Goal: Book appointment/travel/reservation

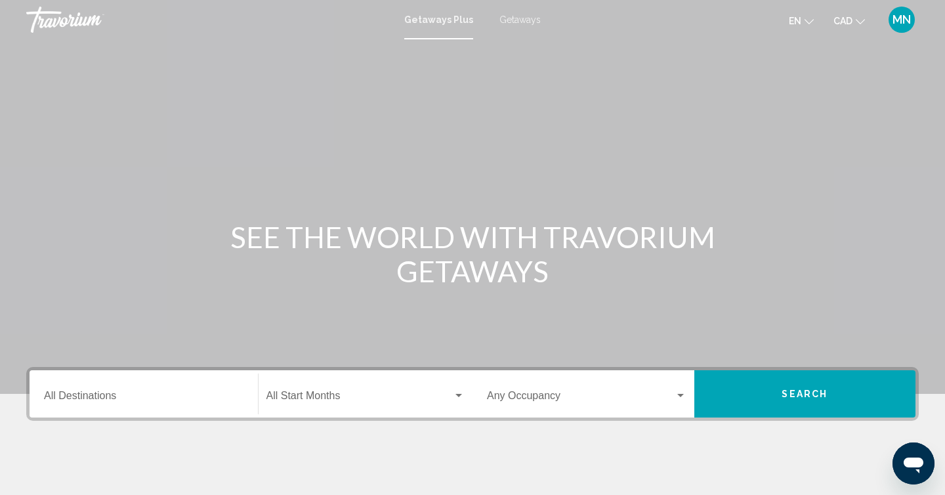
click at [100, 388] on div "Destination All Destinations" at bounding box center [143, 393] width 199 height 41
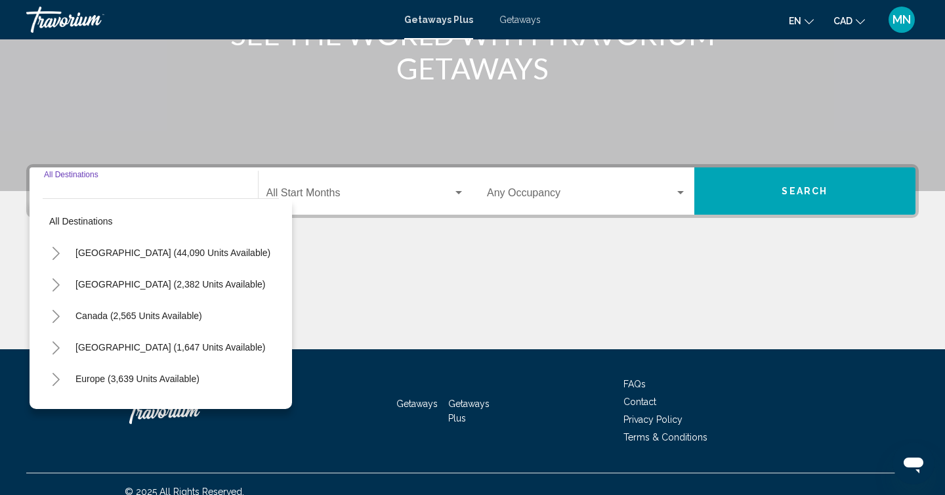
scroll to position [218, 0]
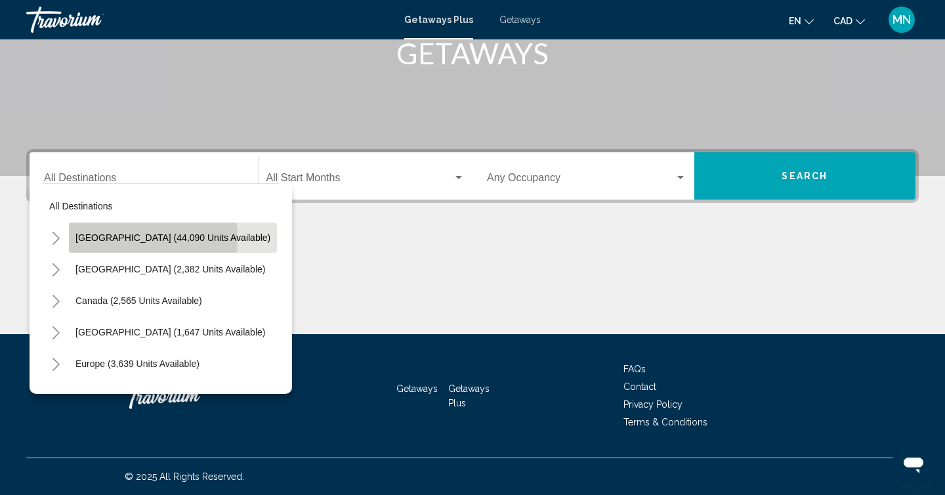
click at [117, 238] on span "[GEOGRAPHIC_DATA] (44,090 units available)" at bounding box center [172, 237] width 195 height 10
type input "**********"
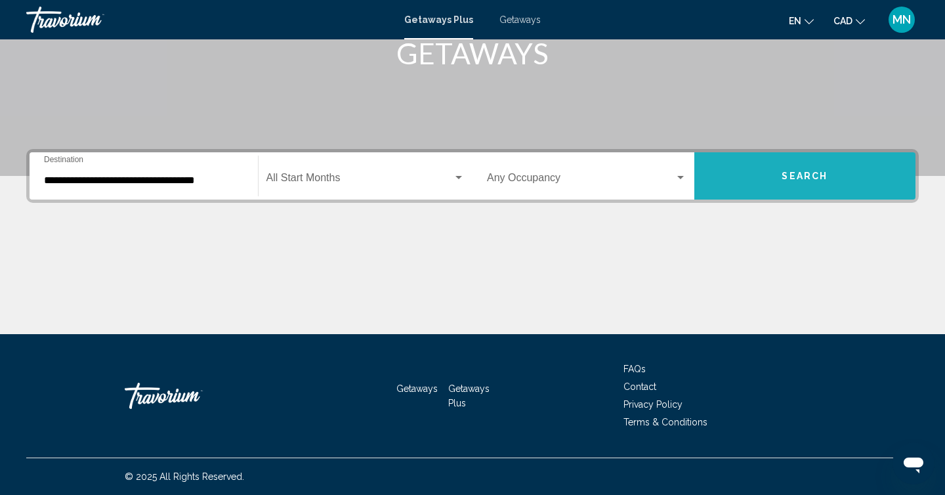
click at [741, 174] on button "Search" at bounding box center [805, 175] width 222 height 47
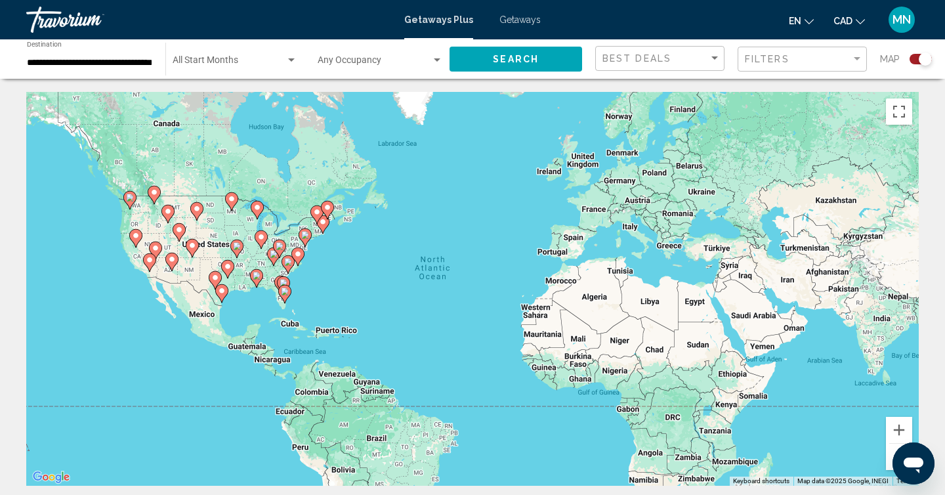
click at [149, 261] on image "Main content" at bounding box center [150, 260] width 8 height 8
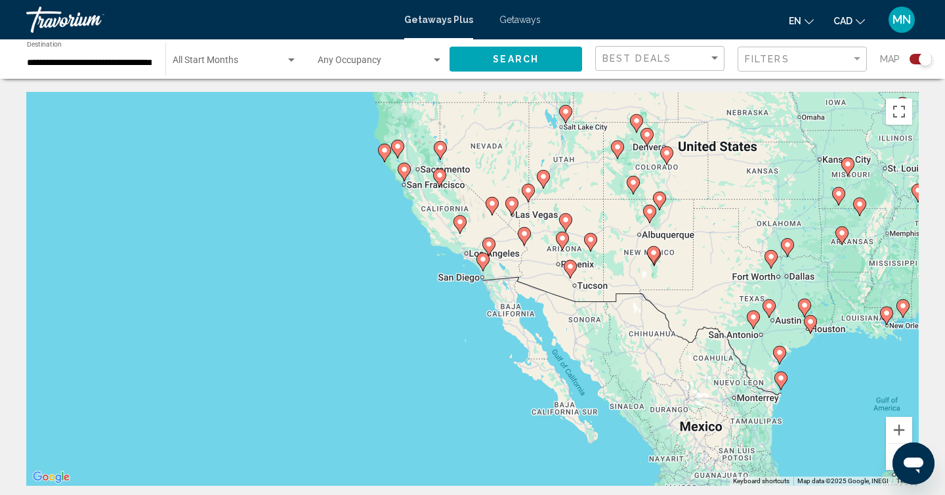
drag, startPoint x: 480, startPoint y: 247, endPoint x: 501, endPoint y: 211, distance: 41.2
click at [501, 211] on div "To activate drag with keyboard, press Alt + Enter. Once in keyboard drag state,…" at bounding box center [472, 289] width 892 height 394
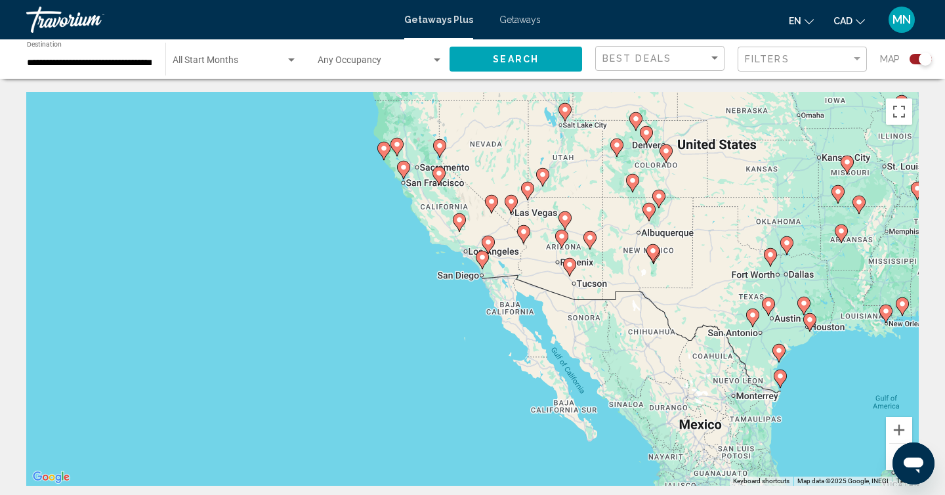
click at [489, 241] on image "Main content" at bounding box center [488, 242] width 8 height 8
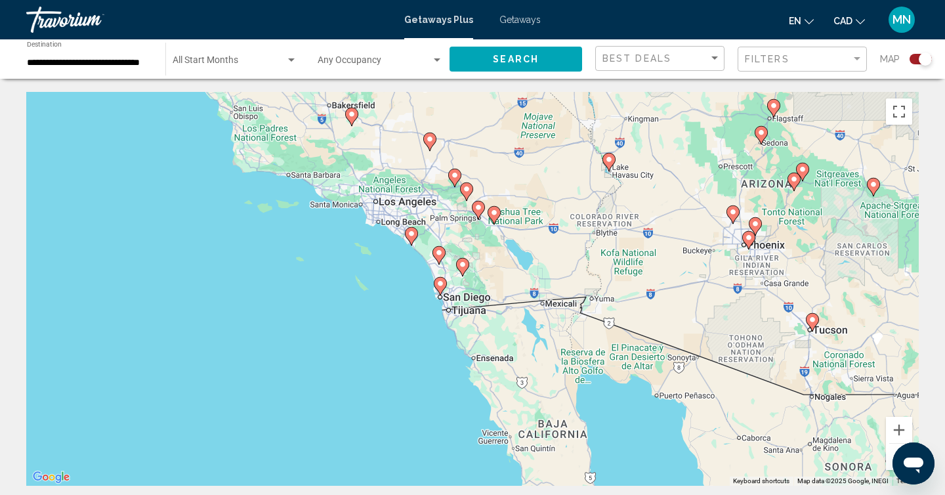
drag, startPoint x: 408, startPoint y: 245, endPoint x: 338, endPoint y: 309, distance: 94.8
click at [338, 309] on div "To navigate, press the arrow keys. To activate drag with keyboard, press Alt + …" at bounding box center [472, 289] width 892 height 394
click at [466, 190] on image "Main content" at bounding box center [467, 189] width 8 height 8
type input "**********"
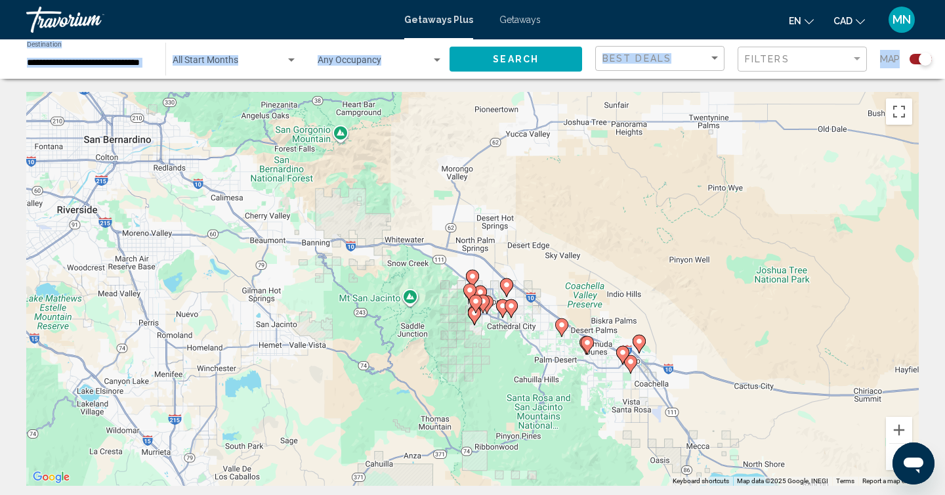
drag, startPoint x: 930, startPoint y: 253, endPoint x: 931, endPoint y: 10, distance: 242.7
click at [931, 10] on div "**********" at bounding box center [472, 247] width 945 height 495
click at [500, 55] on span "Search" at bounding box center [516, 59] width 46 height 10
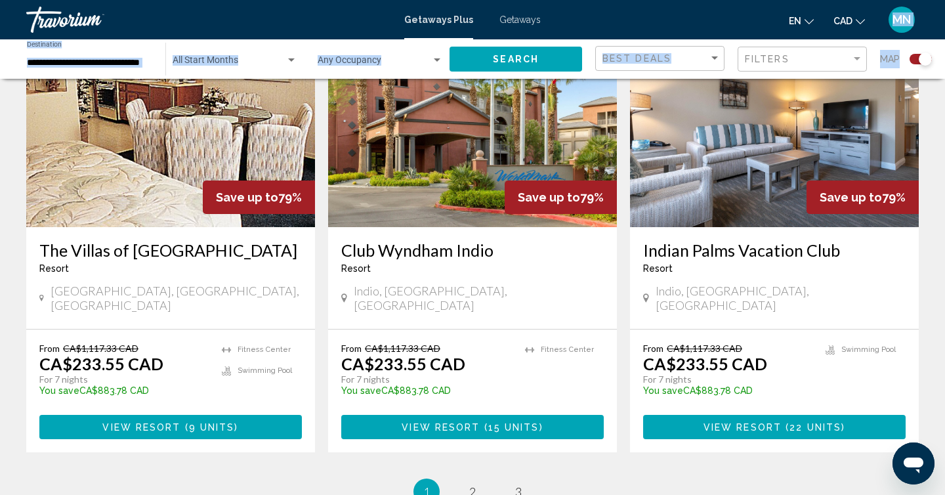
scroll to position [2069, 0]
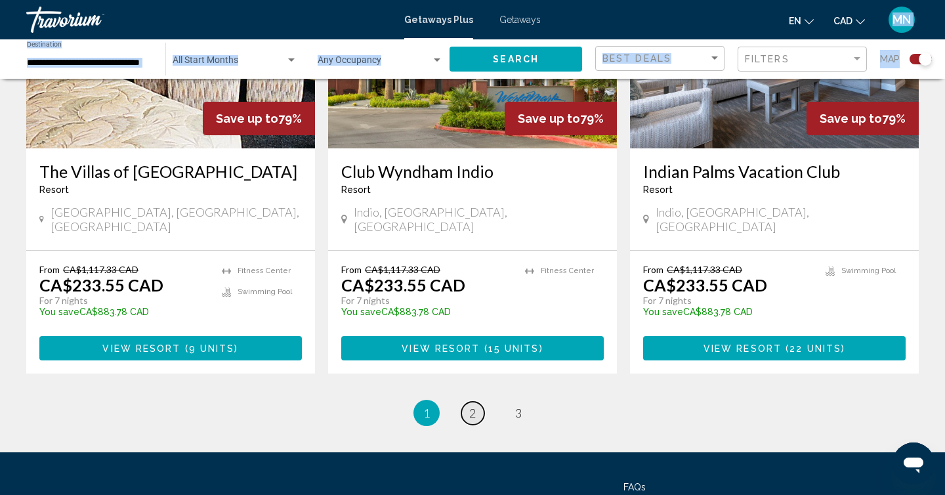
click at [473, 405] on span "2" at bounding box center [472, 412] width 7 height 14
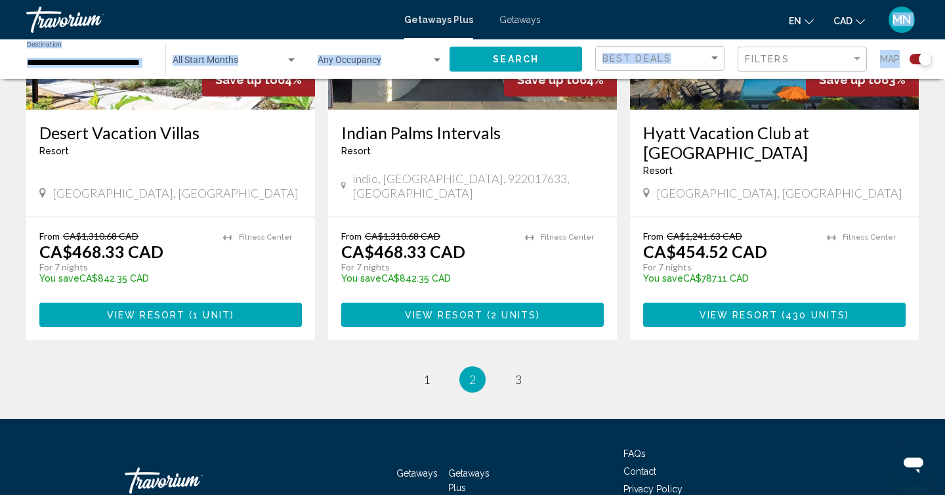
scroll to position [2060, 0]
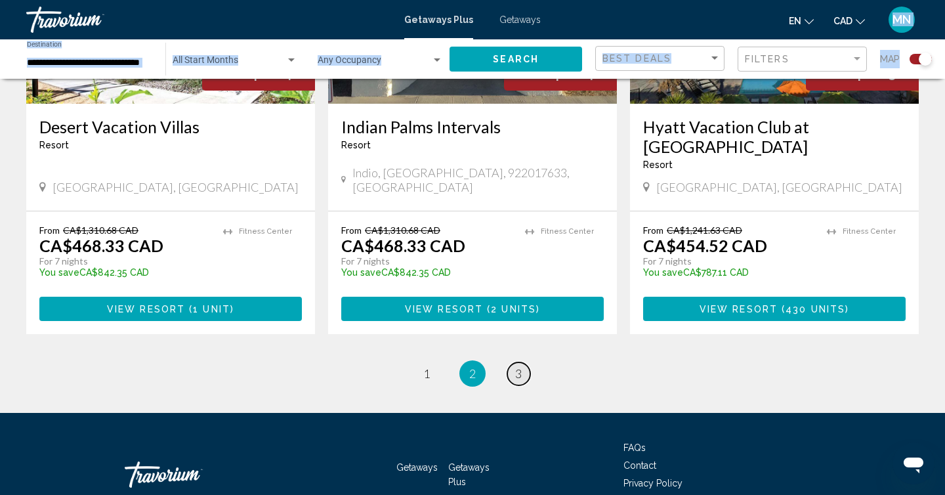
click at [519, 366] on span "3" at bounding box center [518, 373] width 7 height 14
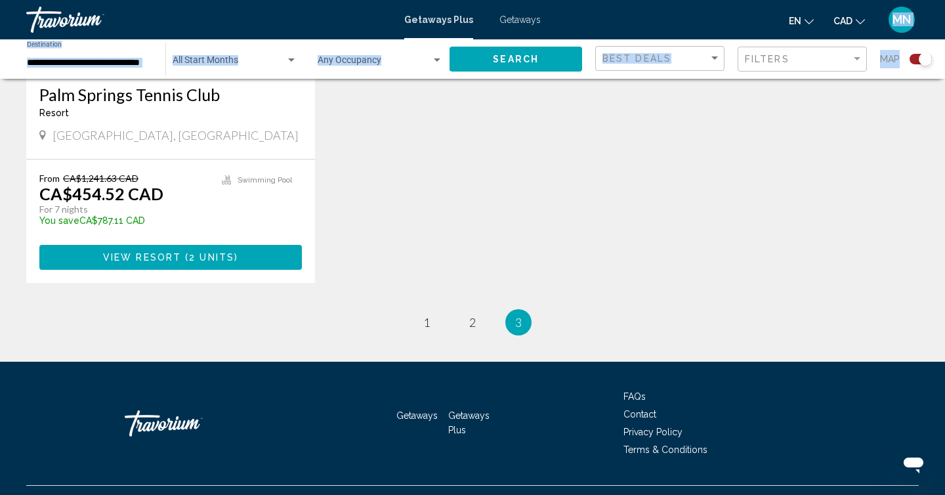
scroll to position [1176, 0]
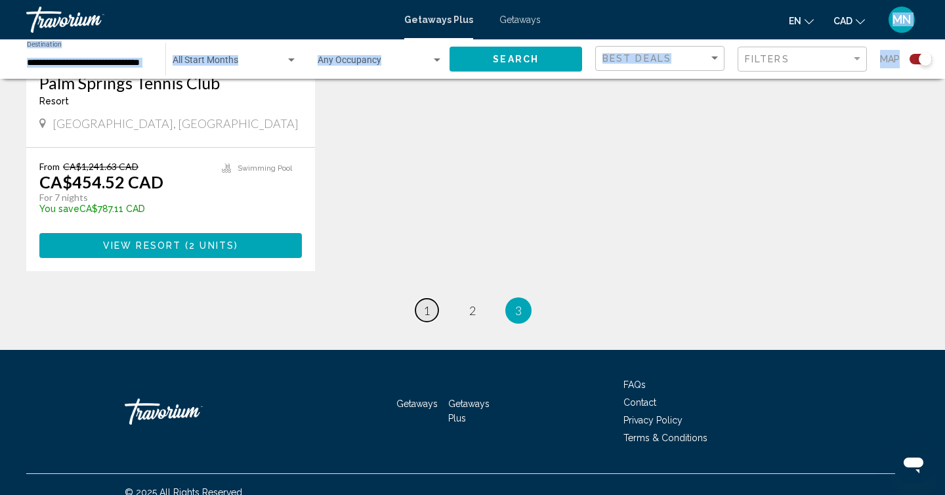
click at [425, 303] on span "1" at bounding box center [426, 310] width 7 height 14
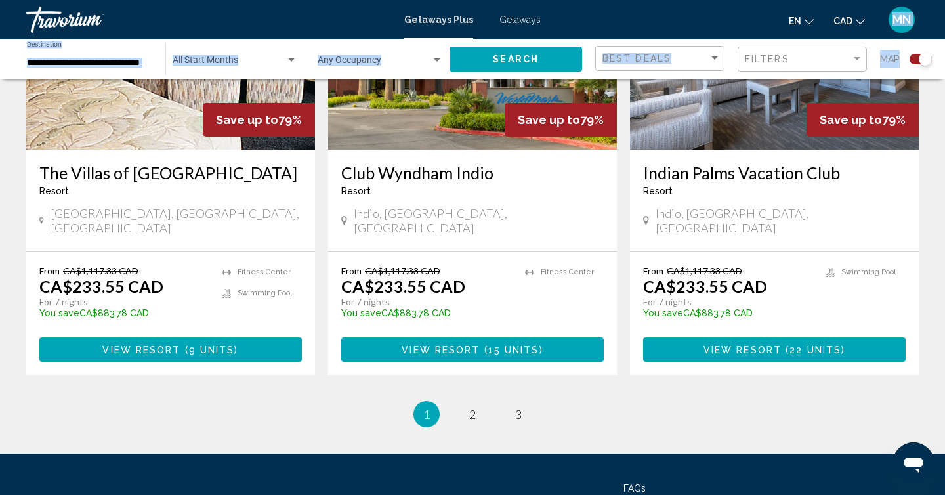
scroll to position [2069, 0]
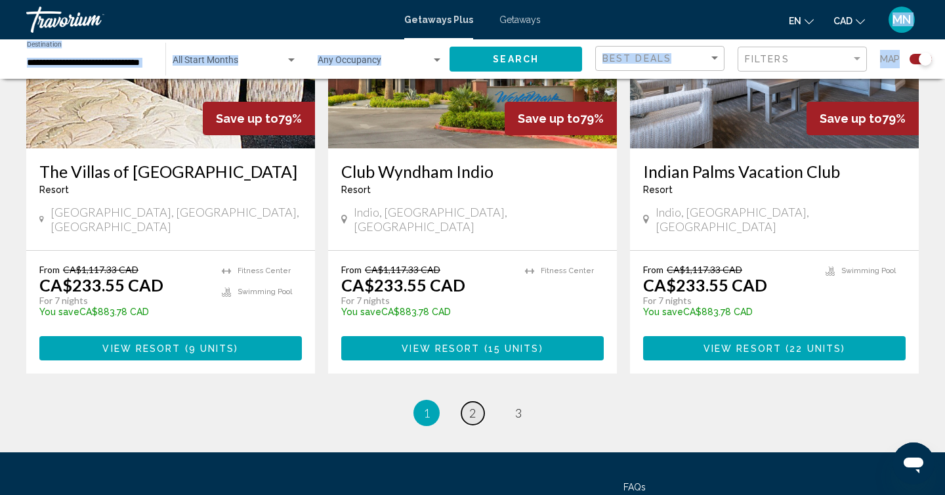
click at [471, 405] on span "2" at bounding box center [472, 412] width 7 height 14
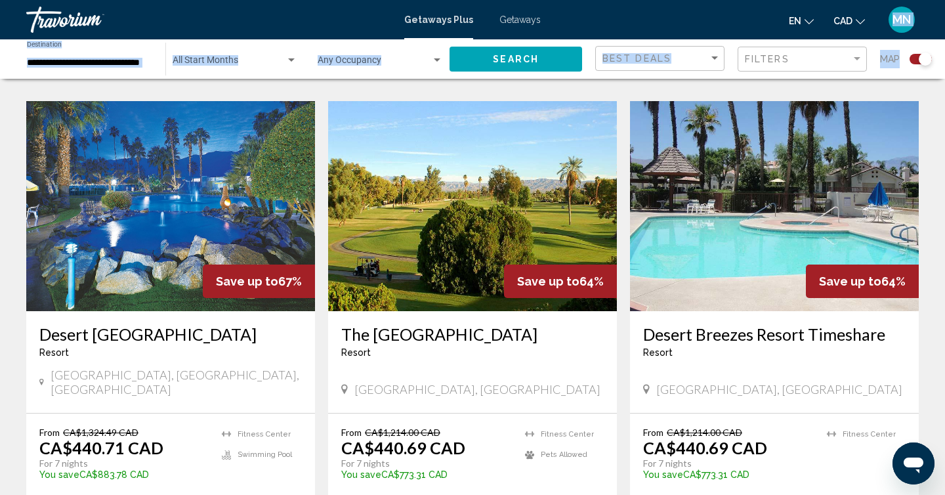
scroll to position [942, 0]
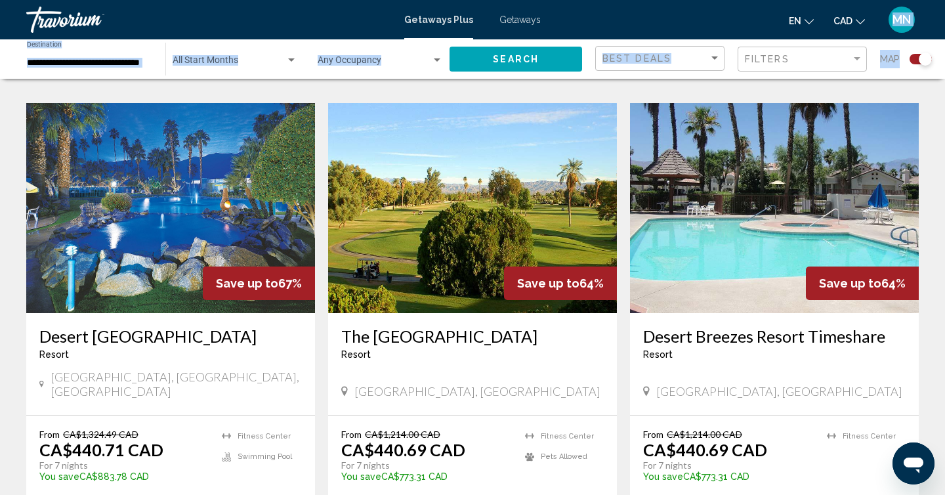
click at [119, 56] on div "**********" at bounding box center [89, 59] width 125 height 36
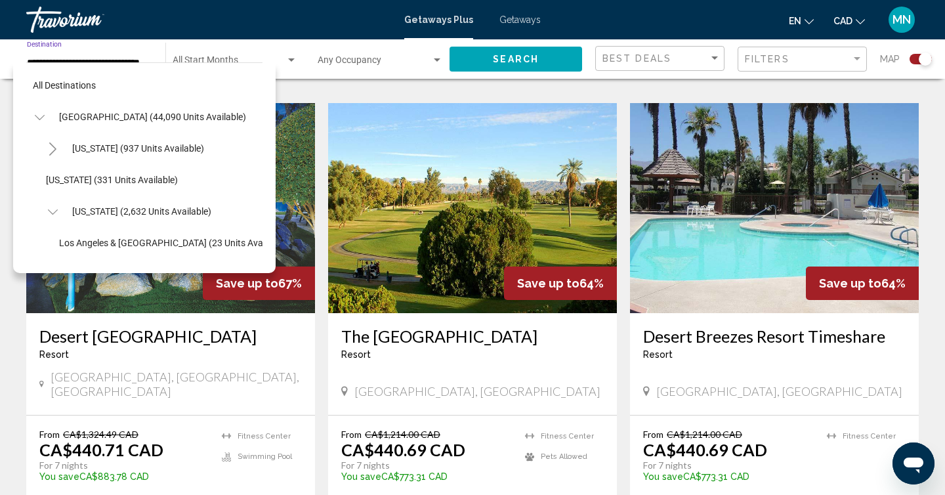
scroll to position [141, 0]
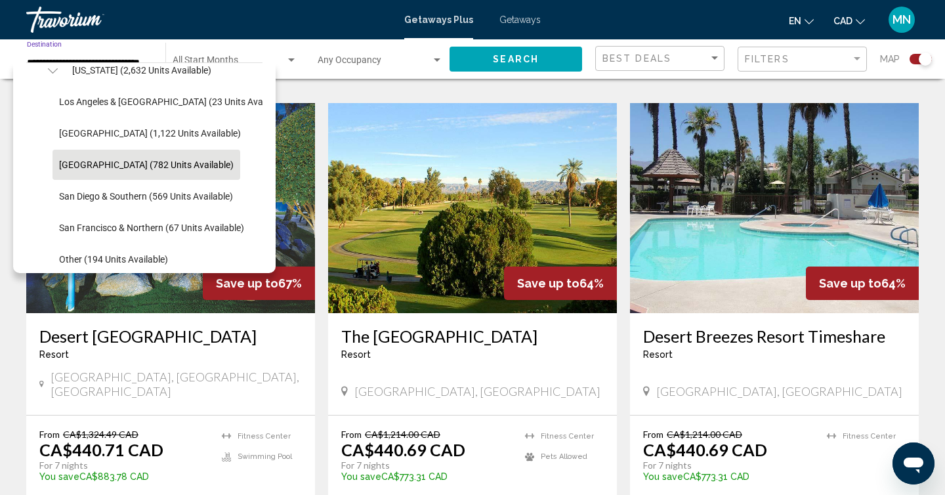
click at [51, 75] on icon "Toggle California (2,632 units available)" at bounding box center [53, 70] width 10 height 13
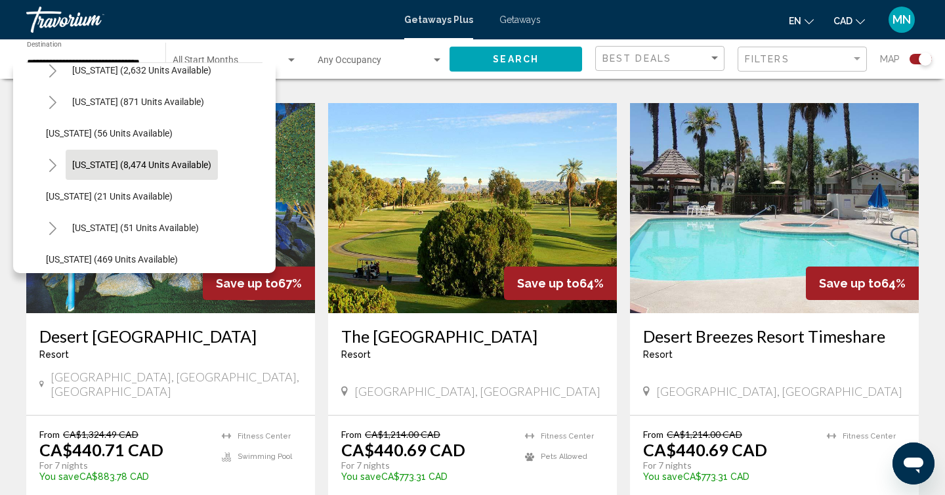
scroll to position [0, 0]
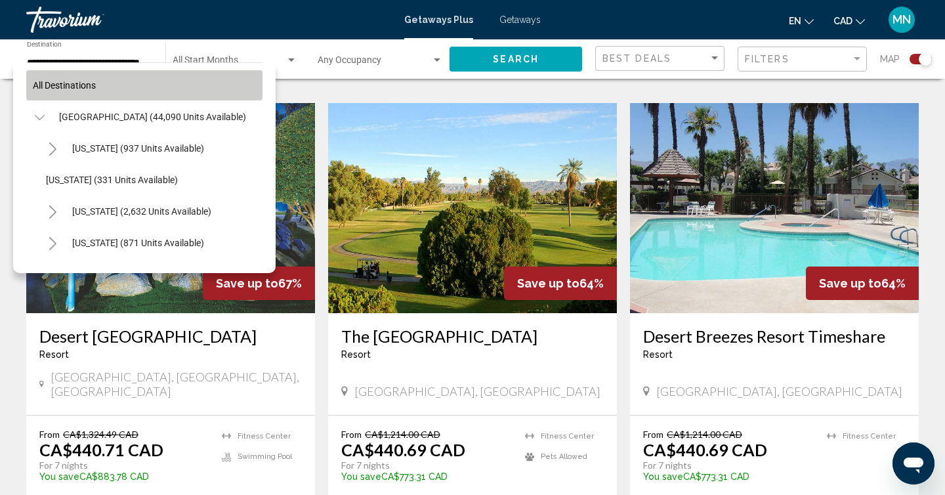
click at [71, 77] on button "All destinations" at bounding box center [144, 85] width 236 height 30
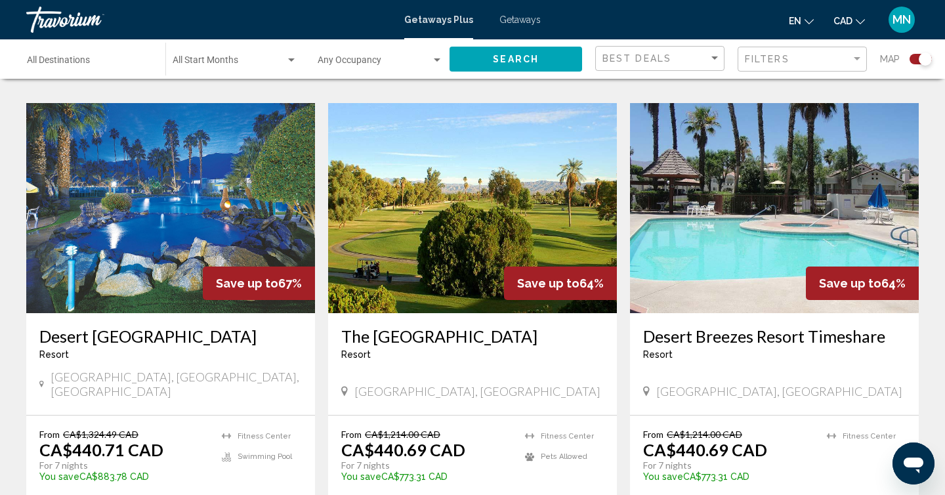
click at [83, 62] on input "Destination All Destinations" at bounding box center [89, 63] width 125 height 10
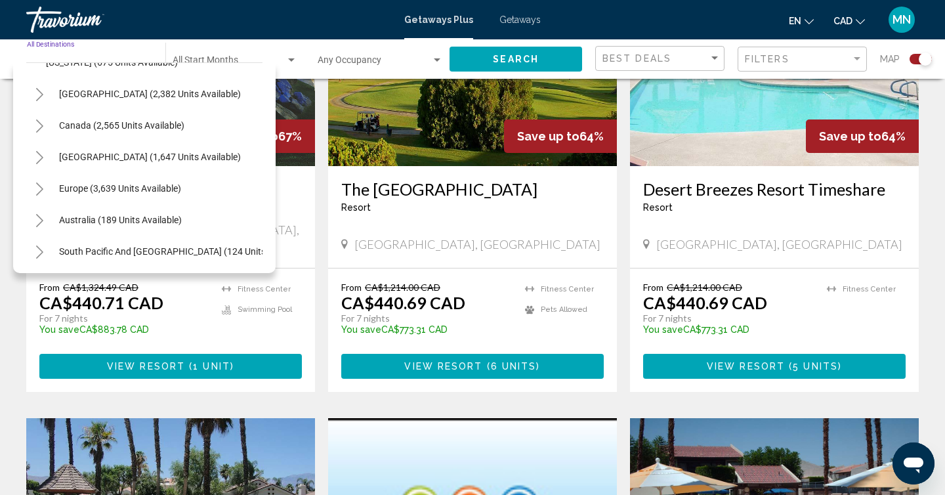
scroll to position [1313, 0]
click at [80, 189] on span "Europe (3,639 units available)" at bounding box center [120, 189] width 122 height 10
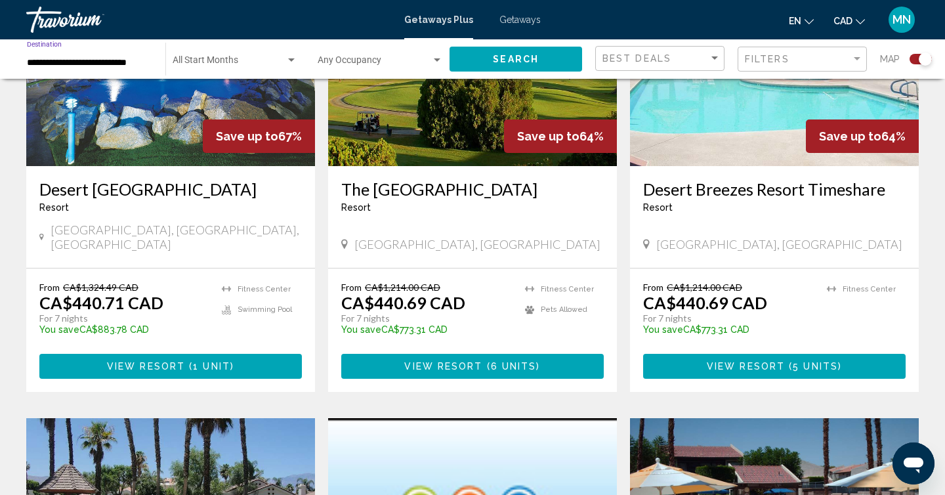
click at [52, 65] on input "**********" at bounding box center [89, 63] width 125 height 10
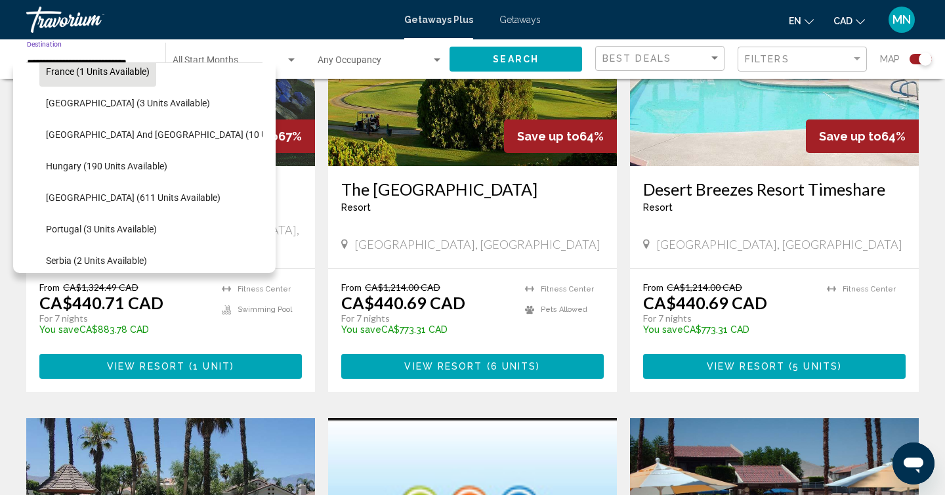
scroll to position [1625, 0]
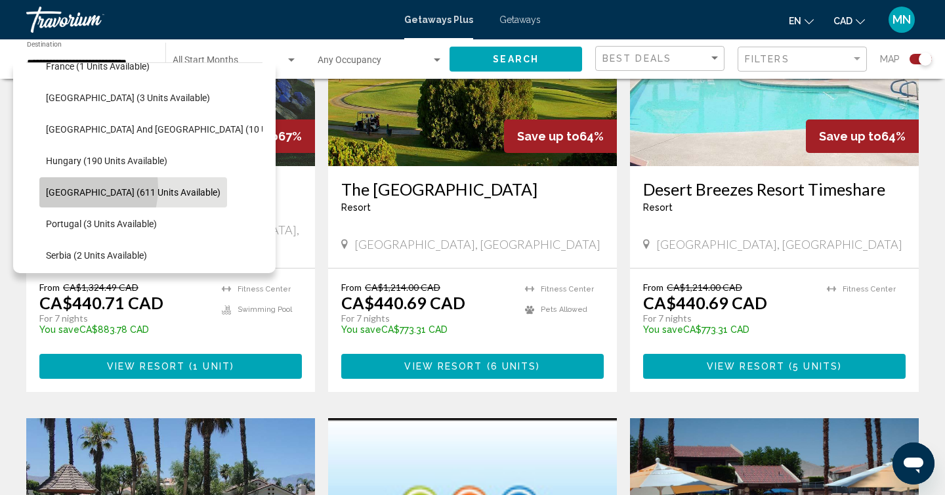
click at [68, 188] on span "[GEOGRAPHIC_DATA] (611 units available)" at bounding box center [133, 192] width 175 height 10
type input "**********"
